Goal: Information Seeking & Learning: Learn about a topic

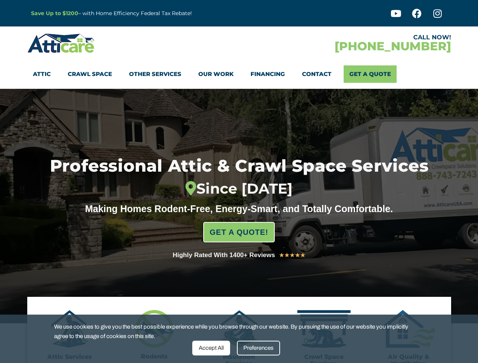
click at [239, 182] on div "Since [DATE]" at bounding box center [239, 188] width 456 height 17
click at [211, 348] on div "Accept All" at bounding box center [211, 348] width 38 height 15
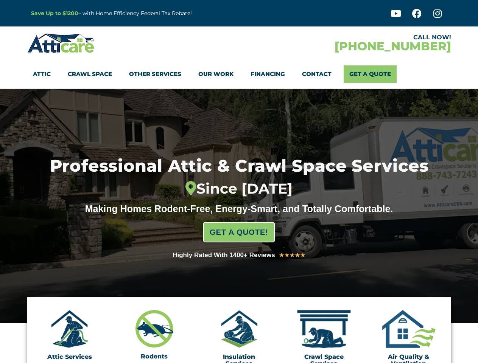
click at [258, 348] on div "Insulation Services" at bounding box center [239, 338] width 58 height 57
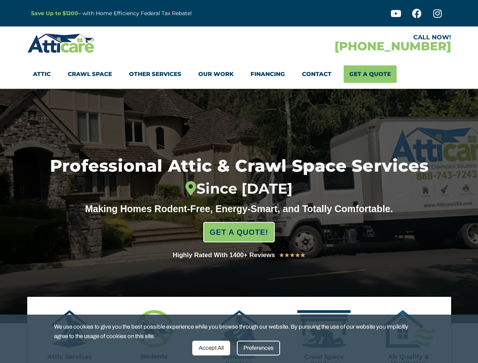
click at [239, 182] on div "Since [DATE]" at bounding box center [239, 188] width 456 height 17
click at [211, 348] on div "Accept All" at bounding box center [211, 348] width 38 height 15
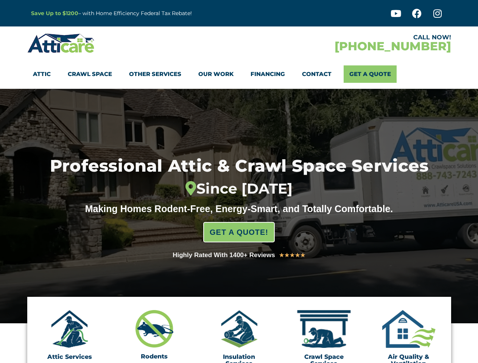
click at [258, 348] on div "Insulation Services" at bounding box center [239, 338] width 58 height 57
